Goal: Task Accomplishment & Management: Complete application form

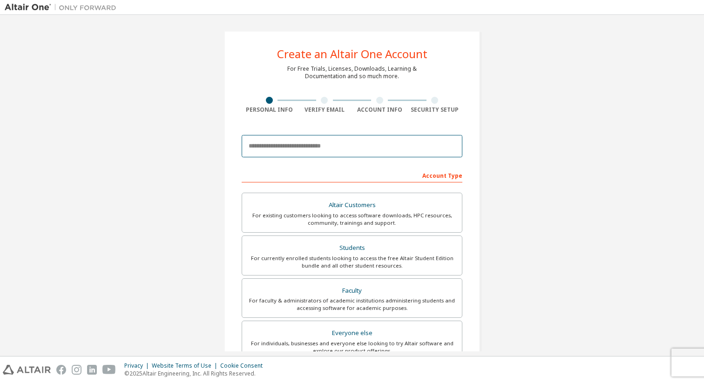
click at [346, 150] on input "email" at bounding box center [352, 146] width 221 height 22
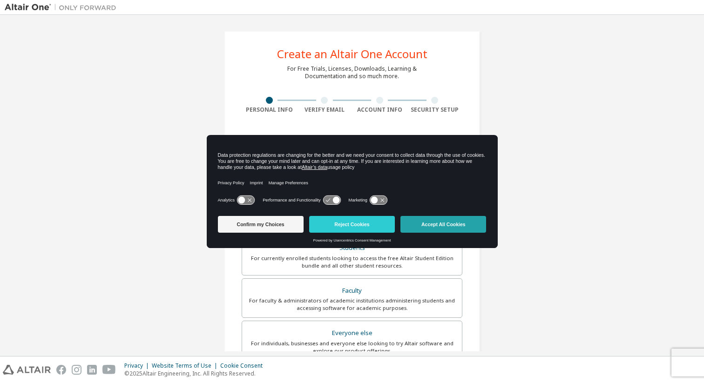
click at [423, 228] on button "Accept All Cookies" at bounding box center [443, 224] width 86 height 17
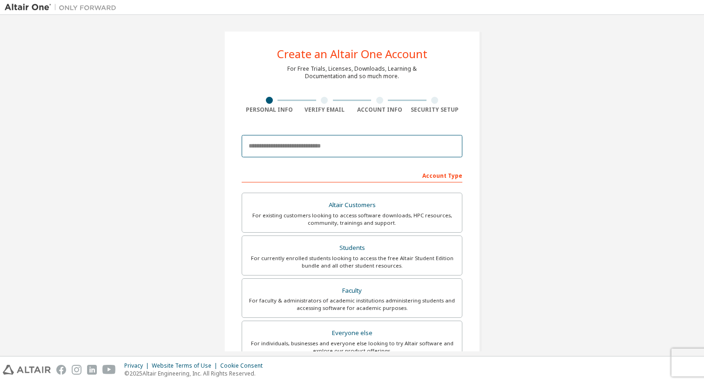
click at [398, 148] on input "email" at bounding box center [352, 146] width 221 height 22
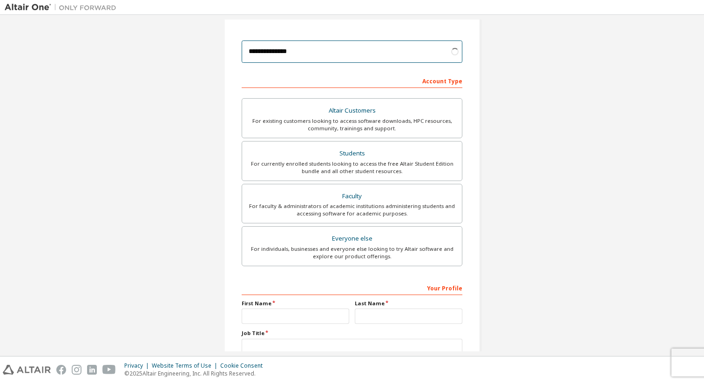
scroll to position [95, 0]
type input "**********"
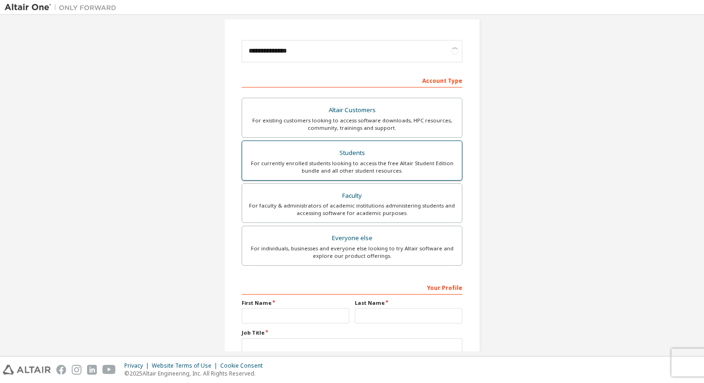
click at [319, 166] on div "For currently enrolled students looking to access the free Altair Student Editi…" at bounding box center [352, 167] width 209 height 15
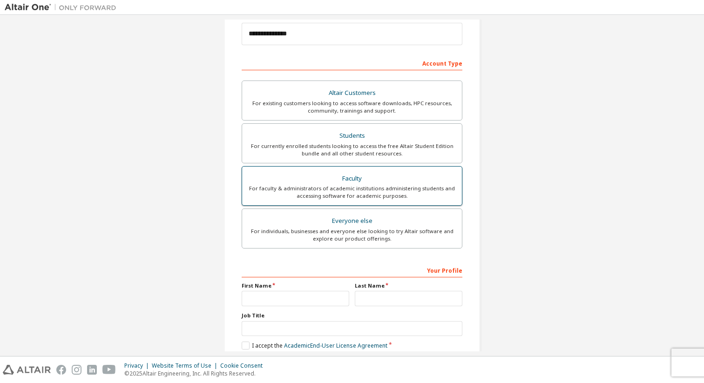
scroll to position [118, 0]
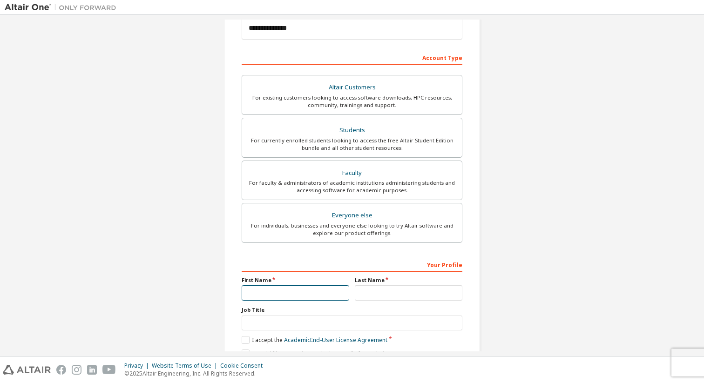
click at [283, 293] on input "text" at bounding box center [296, 292] width 108 height 15
type input "******"
type input "*****"
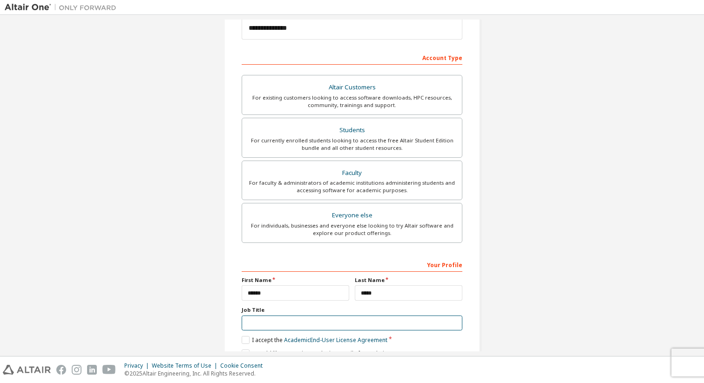
click at [255, 323] on input "text" at bounding box center [352, 323] width 221 height 15
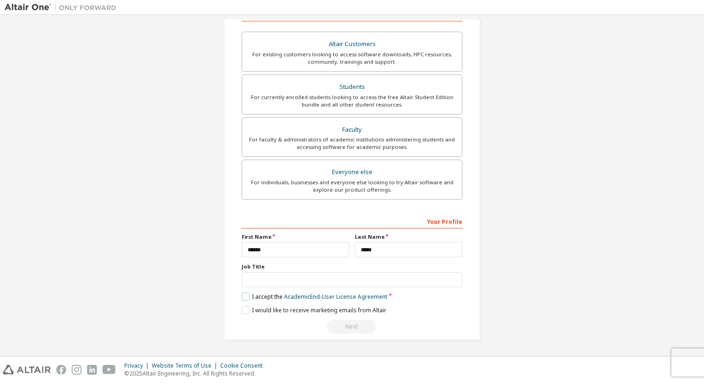
click at [244, 298] on label "I accept the Academic End-User License Agreement" at bounding box center [315, 297] width 146 height 8
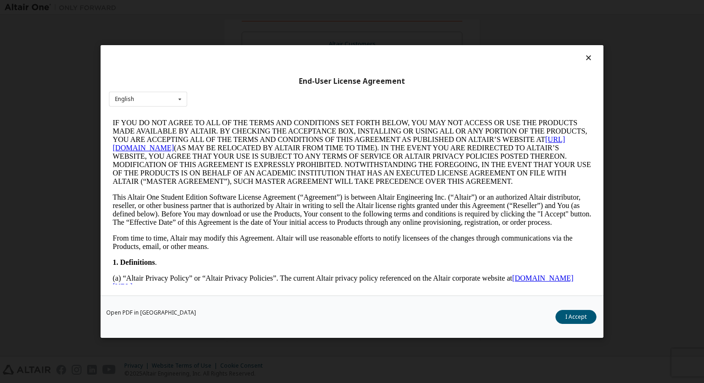
scroll to position [46, 0]
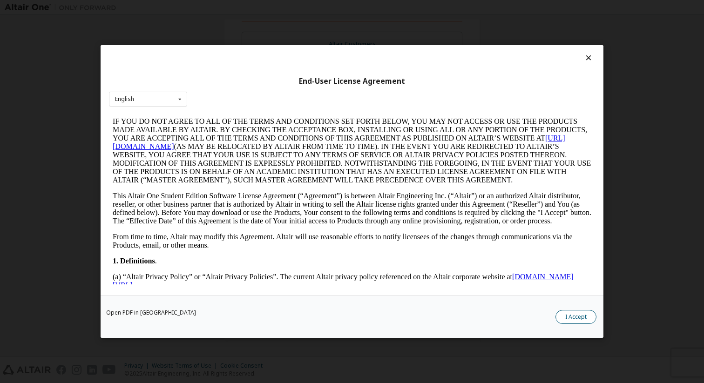
click at [582, 316] on button "I Accept" at bounding box center [575, 317] width 41 height 14
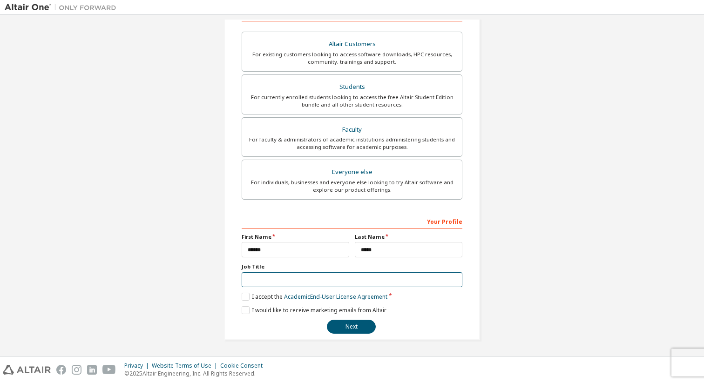
click at [275, 277] on input "text" at bounding box center [352, 279] width 221 height 15
click at [340, 326] on button "Next" at bounding box center [351, 327] width 49 height 14
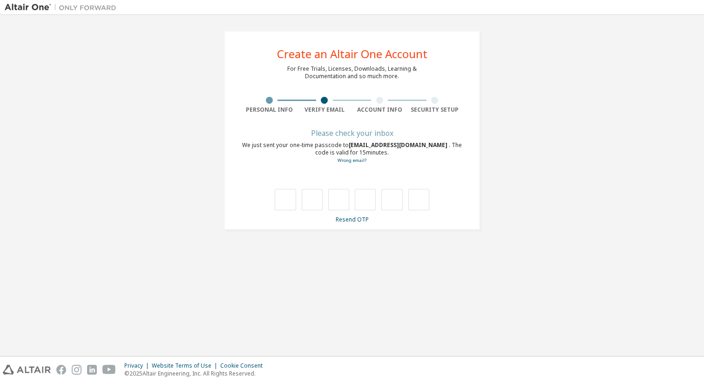
scroll to position [0, 0]
click at [289, 204] on input "text" at bounding box center [285, 199] width 21 height 21
type input "*"
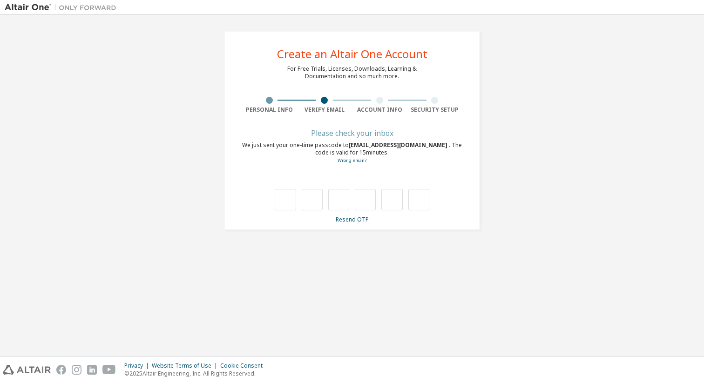
type input "*"
